Goal: Task Accomplishment & Management: Use online tool/utility

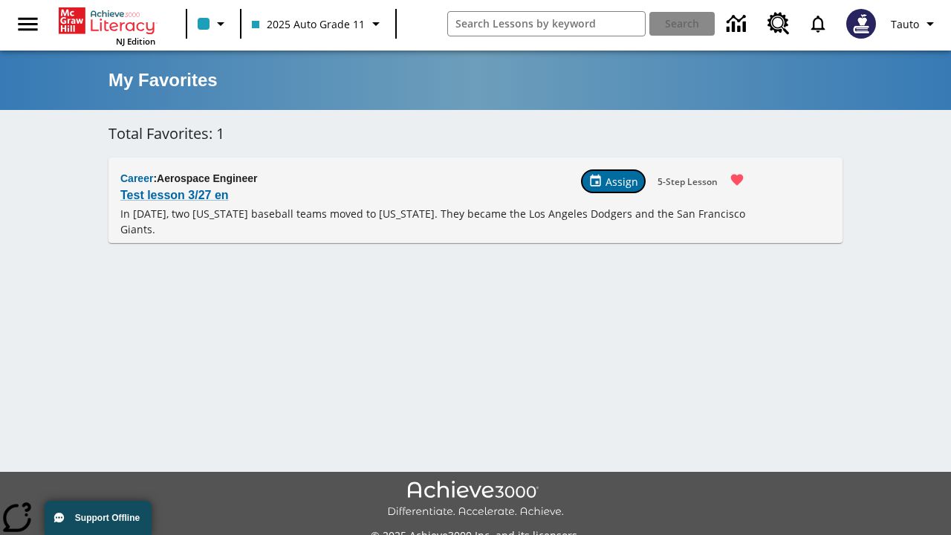
click at [614, 181] on span "Assign" at bounding box center [621, 182] width 33 height 16
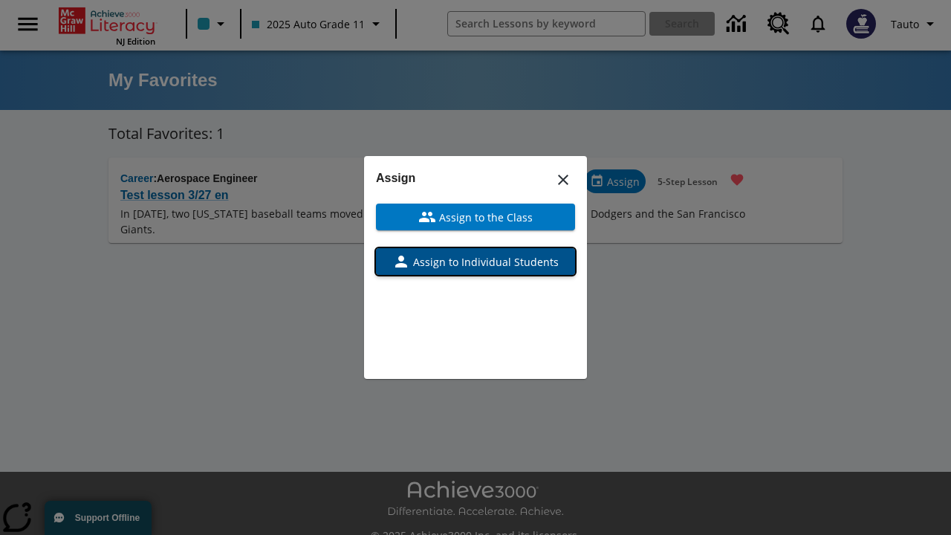
click at [475, 261] on span "Assign to Individual Students" at bounding box center [484, 262] width 149 height 16
